Goal: Task Accomplishment & Management: Manage account settings

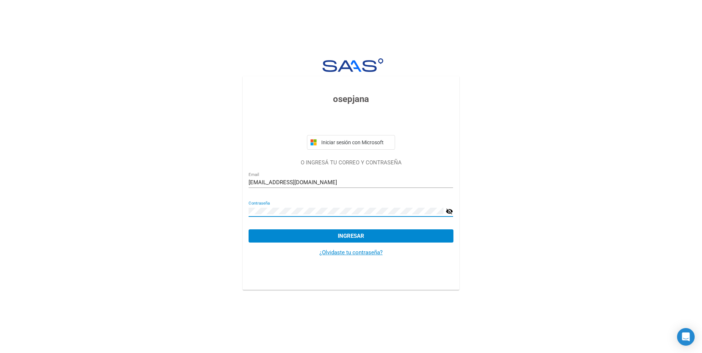
drag, startPoint x: 0, startPoint y: 0, endPoint x: 425, endPoint y: 237, distance: 486.4
click at [425, 237] on button "Ingresar" at bounding box center [350, 235] width 204 height 13
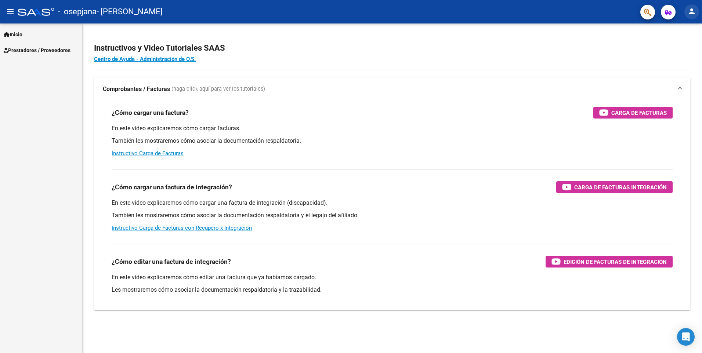
click at [688, 10] on mat-icon "person" at bounding box center [691, 11] width 9 height 9
click at [677, 49] on button "exit_to_app Salir" at bounding box center [676, 49] width 45 height 18
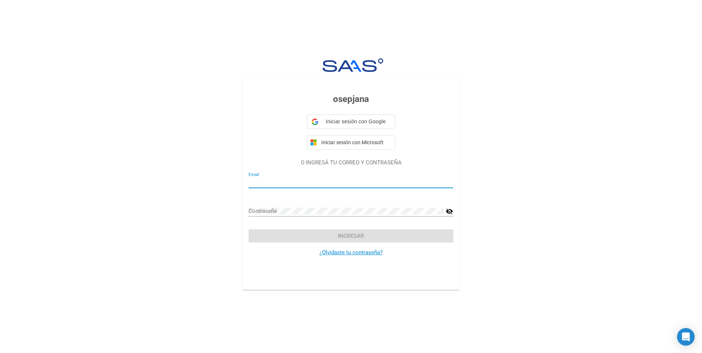
type input "[EMAIL_ADDRESS][DOMAIN_NAME]"
